Goal: Task Accomplishment & Management: Complete application form

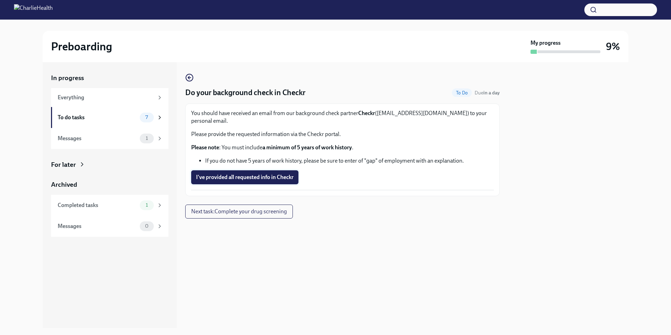
click at [262, 174] on span "I've provided all requested info in Checkr" at bounding box center [244, 177] width 97 height 7
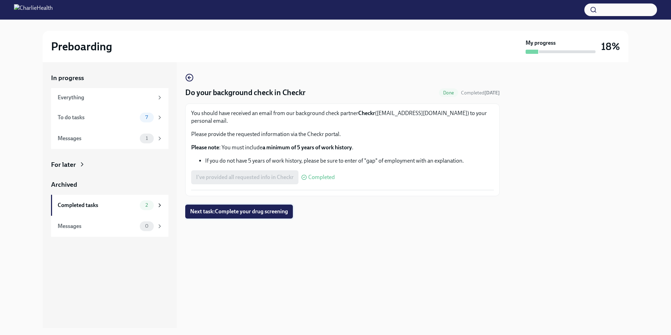
click at [261, 208] on span "Next task : Complete your drug screening" at bounding box center [239, 211] width 98 height 7
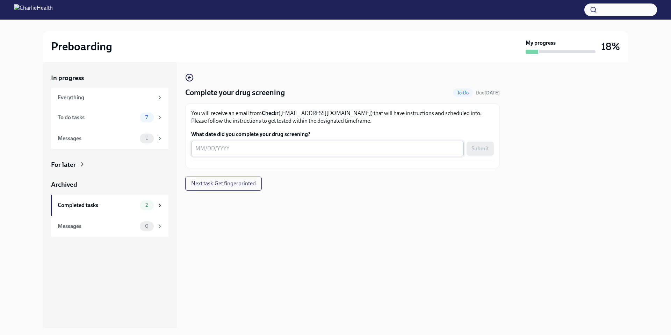
click at [291, 154] on div "x ​" at bounding box center [327, 148] width 272 height 15
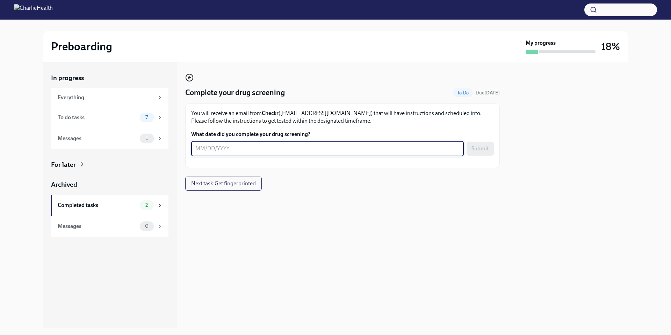
click at [191, 76] on icon "button" at bounding box center [189, 77] width 8 height 8
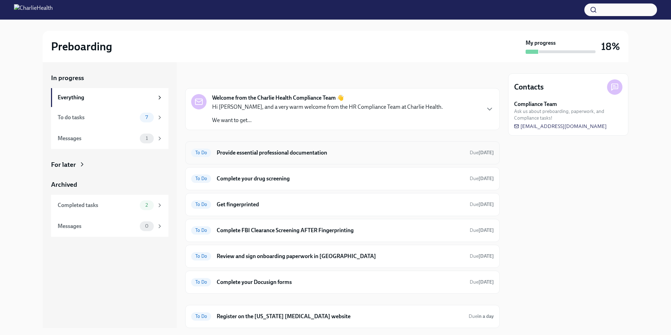
click at [288, 154] on h6 "Provide essential professional documentation" at bounding box center [340, 153] width 247 height 8
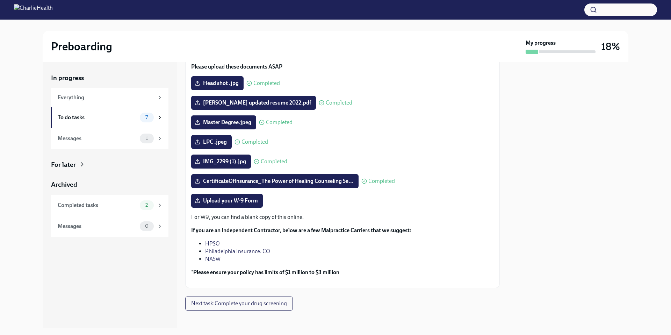
scroll to position [72, 0]
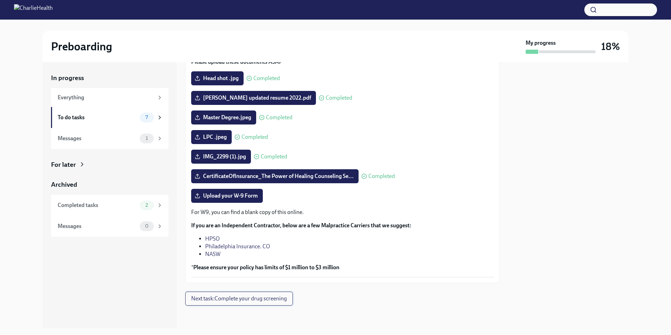
click at [286, 299] on span "Next task : Complete your drug screening" at bounding box center [239, 298] width 96 height 7
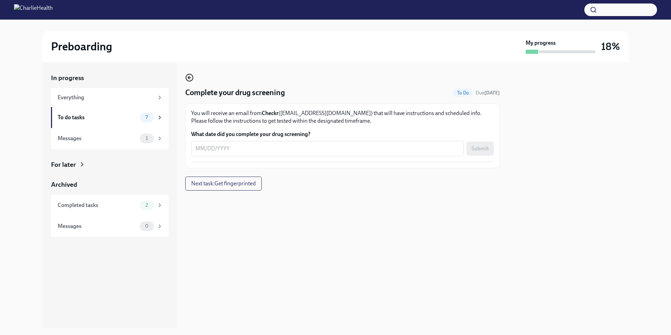
click at [192, 78] on circle "button" at bounding box center [189, 77] width 7 height 7
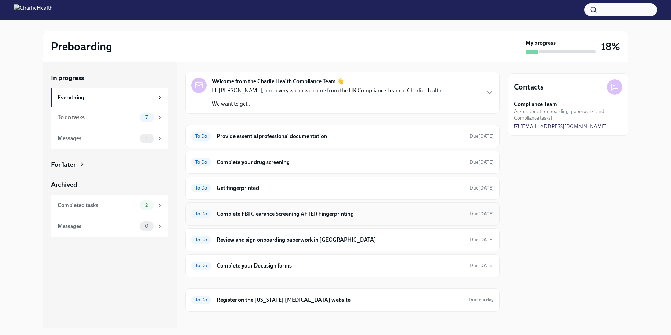
scroll to position [22, 0]
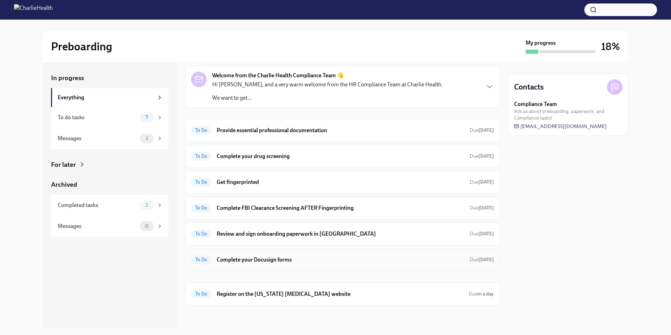
click at [283, 262] on h6 "Complete your Docusign forms" at bounding box center [340, 260] width 247 height 8
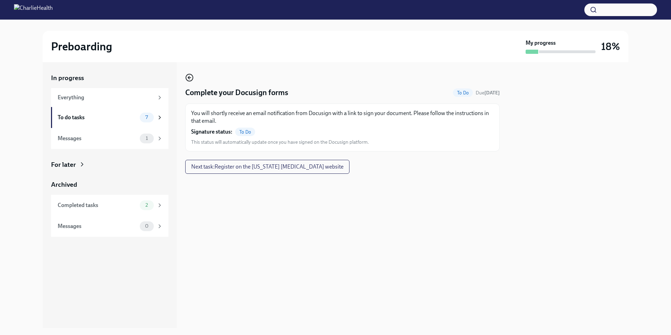
click at [190, 77] on icon "button" at bounding box center [189, 77] width 8 height 8
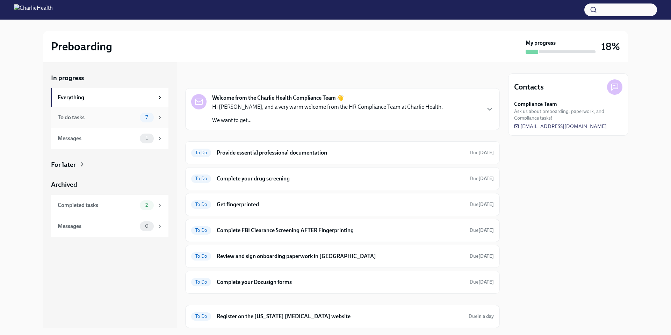
click at [81, 118] on div "To do tasks" at bounding box center [97, 118] width 79 height 8
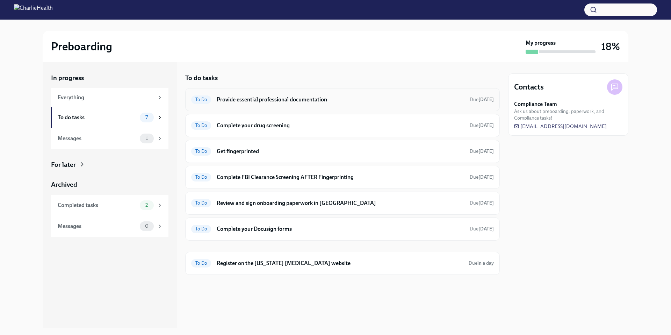
click at [272, 102] on h6 "Provide essential professional documentation" at bounding box center [340, 100] width 247 height 8
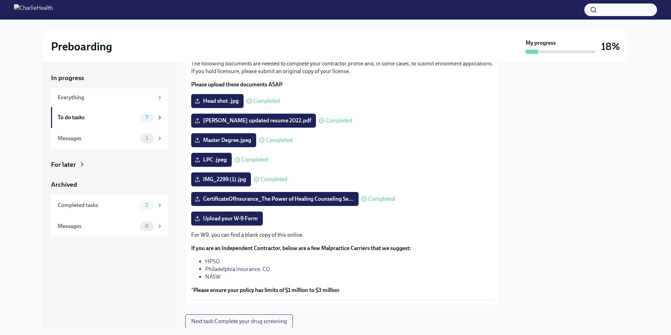
scroll to position [54, 0]
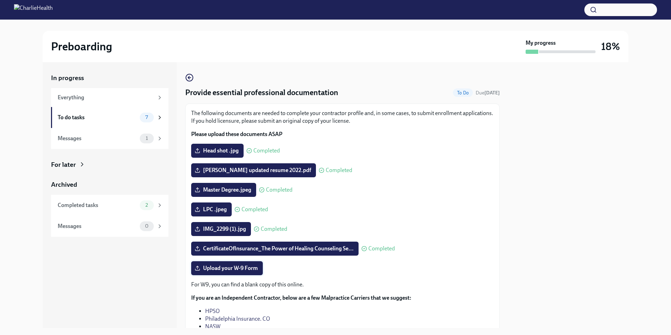
click at [217, 268] on span "Upload your W-9 Form" at bounding box center [227, 267] width 62 height 7
click at [0, 0] on input "Upload your W-9 Form" at bounding box center [0, 0] width 0 height 0
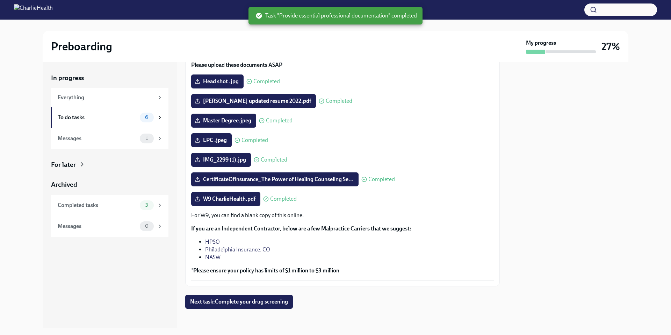
scroll to position [72, 0]
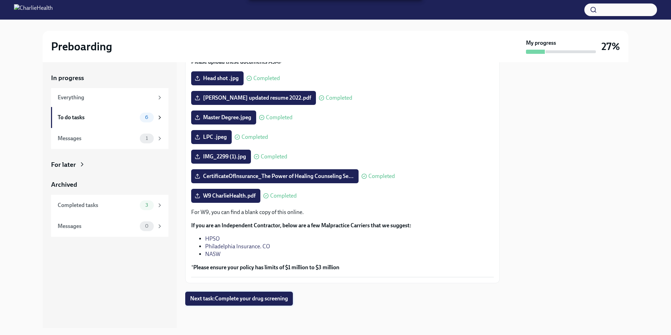
click at [281, 299] on span "Next task : Complete your drug screening" at bounding box center [239, 298] width 98 height 7
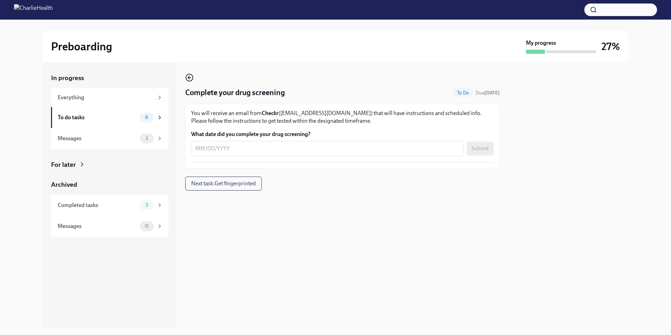
click at [189, 78] on icon "button" at bounding box center [189, 77] width 8 height 8
